Goal: Obtain resource: Download file/media

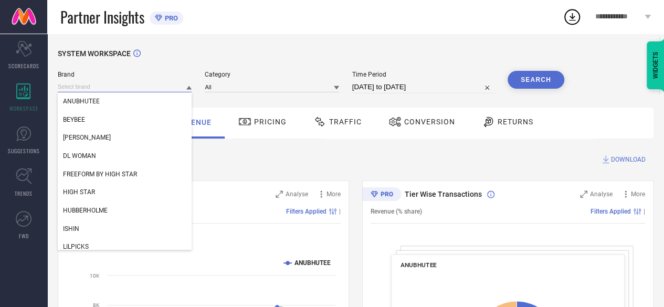
click at [126, 89] on input at bounding box center [125, 86] width 134 height 11
click at [104, 136] on span "[PERSON_NAME]" at bounding box center [87, 137] width 48 height 7
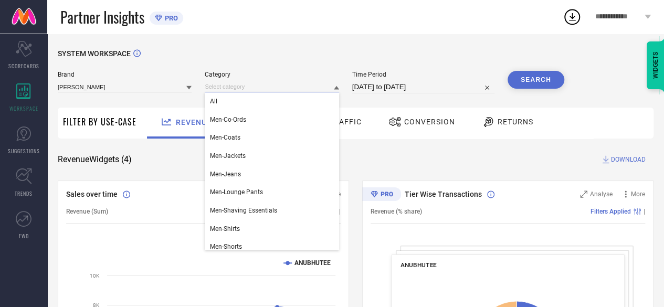
click at [253, 91] on input at bounding box center [272, 86] width 134 height 11
click at [245, 105] on div "All" at bounding box center [272, 101] width 134 height 18
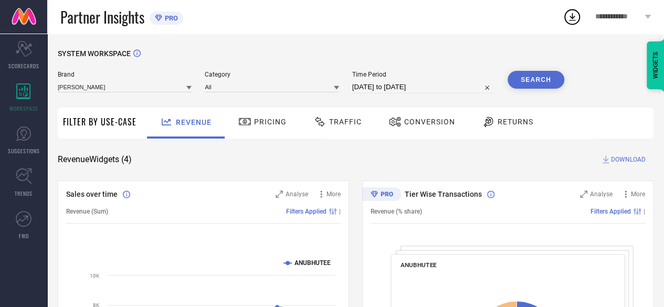
select select "7"
select select "2025"
select select "8"
select select "2025"
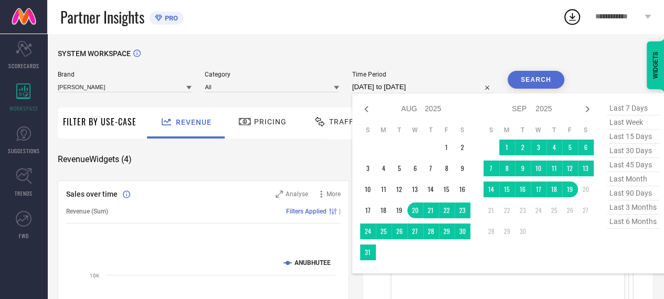
click at [382, 87] on input "[DATE] to [DATE]" at bounding box center [423, 87] width 142 height 13
click at [447, 148] on td "1" at bounding box center [447, 148] width 16 height 16
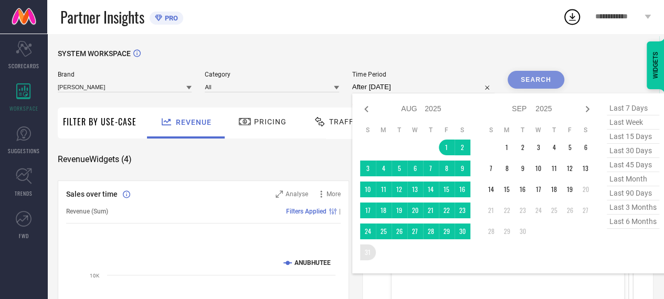
type input "[DATE] to [DATE]"
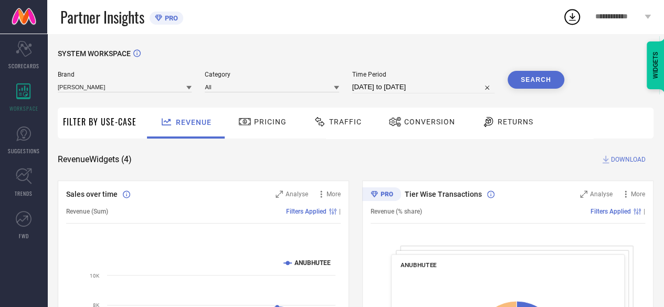
click at [426, 136] on div "Conversion" at bounding box center [421, 123] width 93 height 31
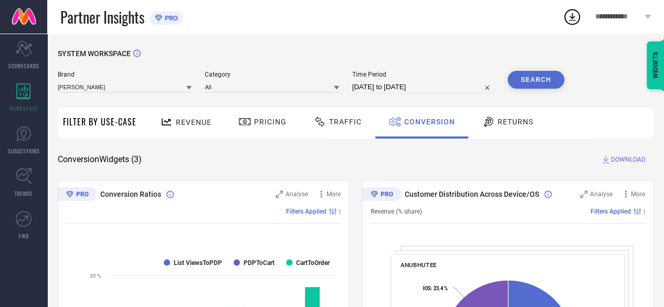
click at [531, 81] on button "Search" at bounding box center [535, 80] width 57 height 18
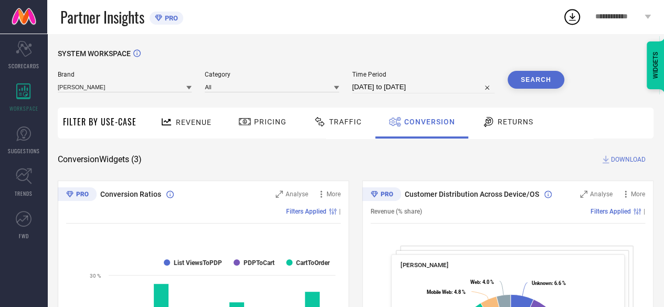
click at [618, 160] on span "DOWNLOAD" at bounding box center [628, 159] width 35 height 10
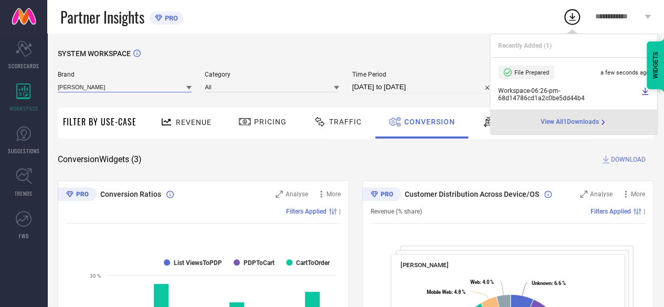
click at [173, 86] on input at bounding box center [125, 86] width 134 height 11
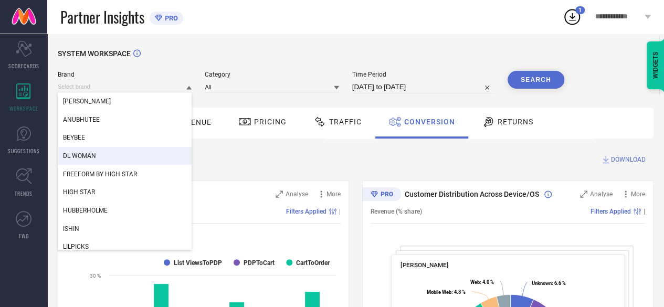
click at [87, 152] on div "DL WOMAN" at bounding box center [125, 156] width 134 height 18
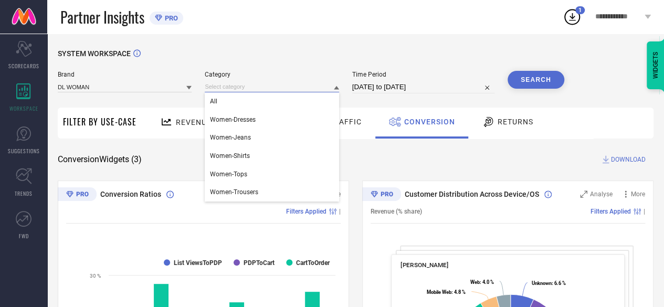
click at [266, 86] on input at bounding box center [272, 86] width 134 height 11
click at [262, 99] on div "All" at bounding box center [272, 101] width 134 height 18
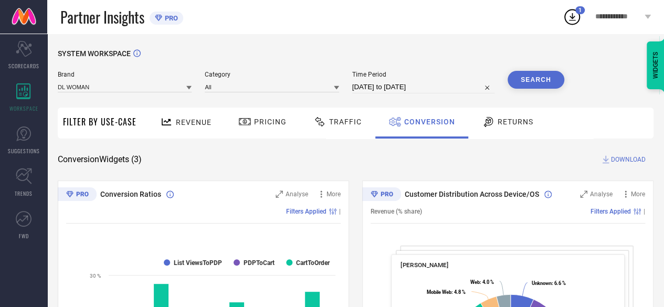
click at [527, 83] on button "Search" at bounding box center [535, 80] width 57 height 18
click at [618, 160] on span "DOWNLOAD" at bounding box center [628, 159] width 35 height 10
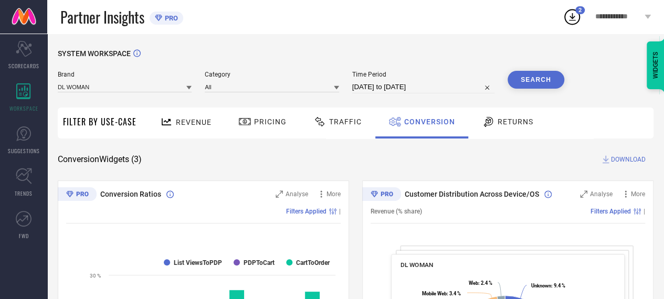
select select "7"
select select "2025"
select select "8"
select select "2025"
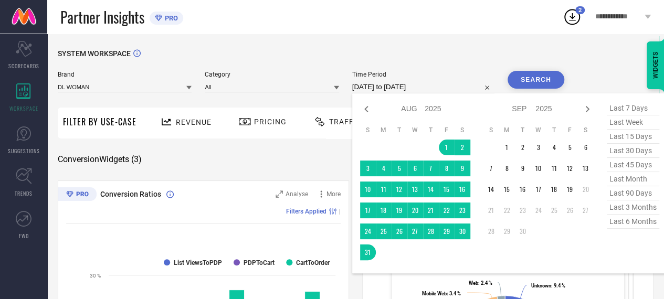
click at [377, 90] on input "[DATE] to [DATE]" at bounding box center [423, 87] width 142 height 13
click at [505, 145] on td "1" at bounding box center [507, 148] width 16 height 16
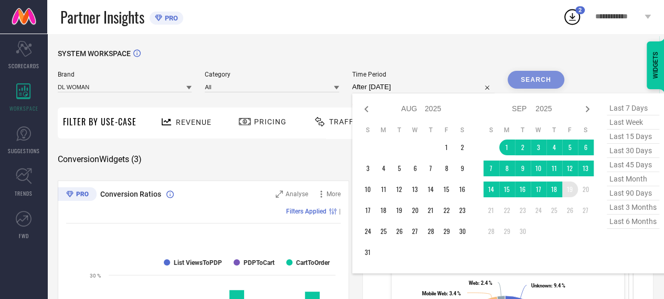
type input "[DATE] to [DATE]"
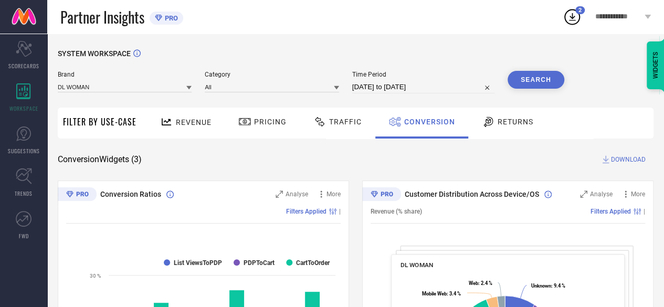
click at [530, 78] on button "Search" at bounding box center [535, 80] width 57 height 18
click at [622, 160] on span "DOWNLOAD" at bounding box center [628, 159] width 35 height 10
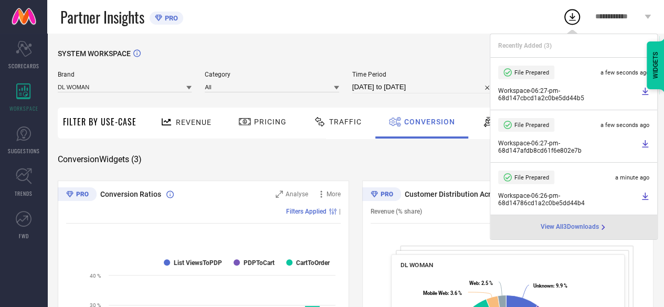
click at [366, 161] on div "Conversion Widgets ( 3 ) DOWNLOAD" at bounding box center [355, 159] width 595 height 10
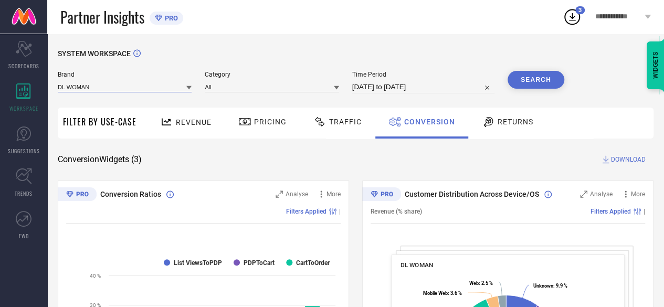
click at [148, 87] on input at bounding box center [125, 86] width 134 height 11
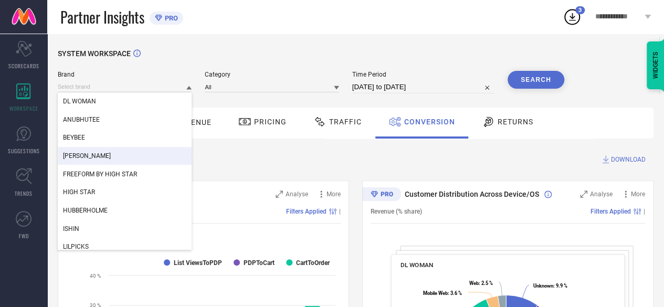
click at [92, 156] on span "[PERSON_NAME]" at bounding box center [87, 155] width 48 height 7
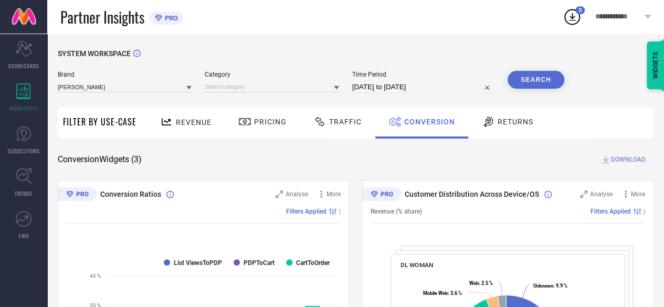
click at [285, 81] on div at bounding box center [272, 86] width 134 height 11
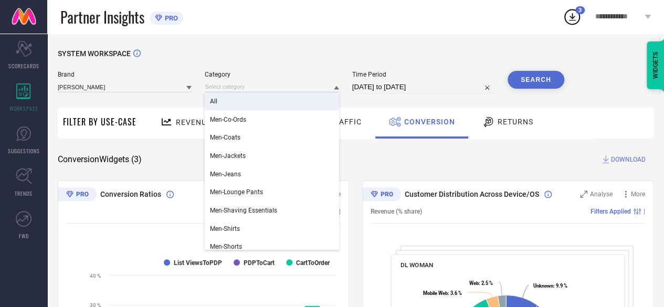
click at [247, 98] on div "All" at bounding box center [272, 101] width 134 height 18
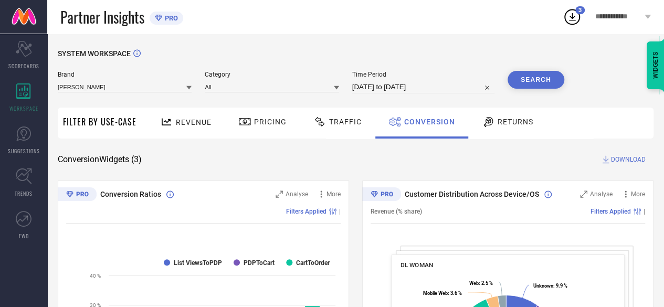
click at [546, 79] on button "Search" at bounding box center [535, 80] width 57 height 18
drag, startPoint x: 616, startPoint y: 162, endPoint x: 429, endPoint y: 154, distance: 186.9
click at [613, 160] on span "DOWNLOAD" at bounding box center [628, 159] width 35 height 10
click at [388, 161] on div "Conversion Widgets ( 3 ) DOWNLOAD" at bounding box center [355, 159] width 595 height 10
